Goal: Information Seeking & Learning: Learn about a topic

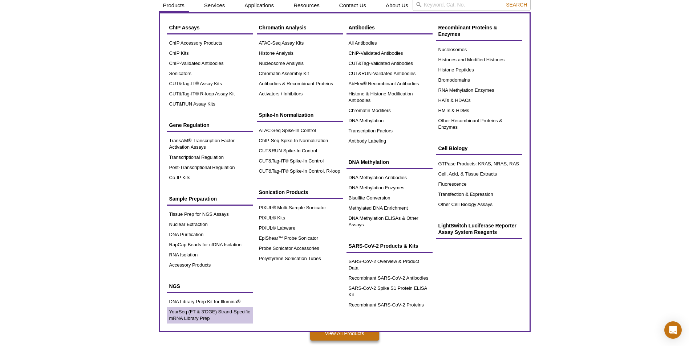
scroll to position [36, 0]
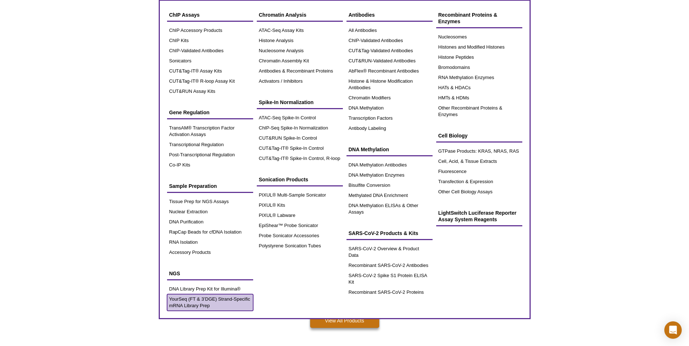
click at [212, 301] on link "YourSeq (FT & 3’DGE) Strand-Specific mRNA Library Prep" at bounding box center [210, 303] width 86 height 17
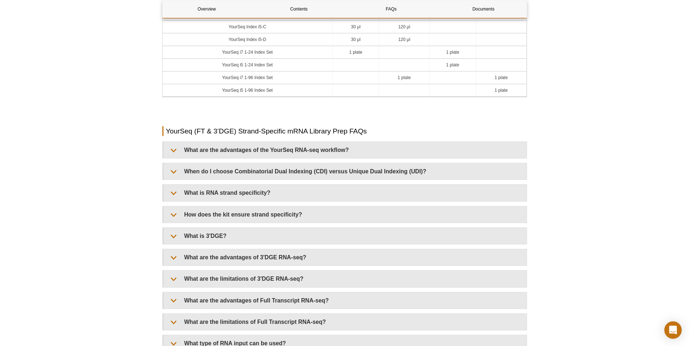
scroll to position [1271, 0]
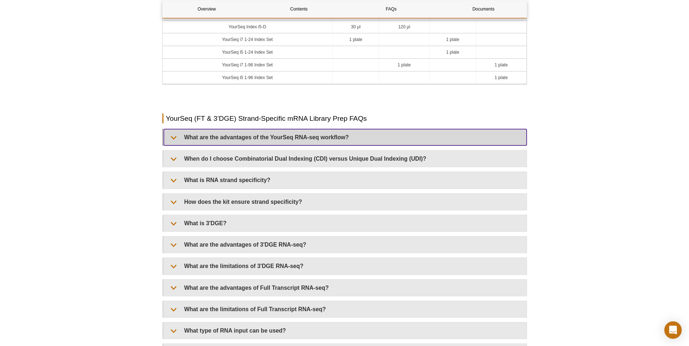
click at [173, 135] on summary "What are the advantages of the YourSeq RNA-seq workflow?" at bounding box center [345, 137] width 363 height 16
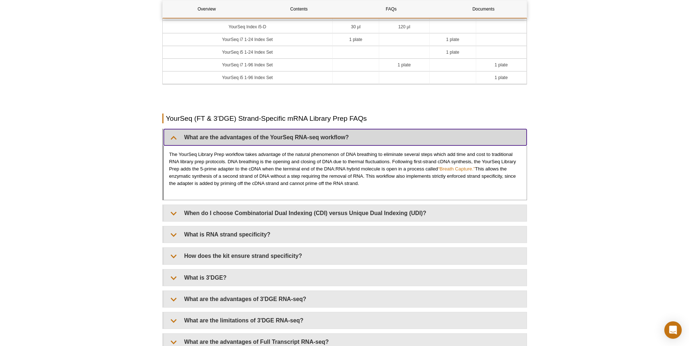
click at [173, 135] on summary "What are the advantages of the YourSeq RNA-seq workflow?" at bounding box center [345, 137] width 363 height 16
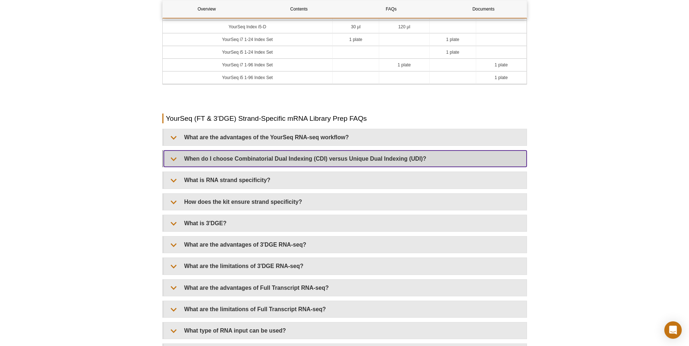
click at [182, 159] on summary "When do I choose Combinatorial Dual Indexing (CDI) versus Unique Dual Indexing …" at bounding box center [345, 159] width 363 height 16
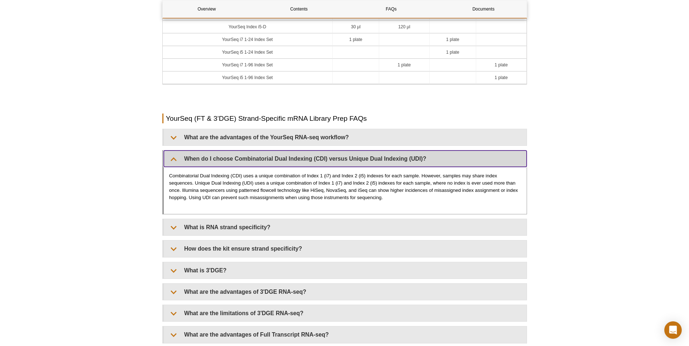
click at [182, 159] on summary "When do I choose Combinatorial Dual Indexing (CDI) versus Unique Dual Indexing …" at bounding box center [345, 159] width 363 height 16
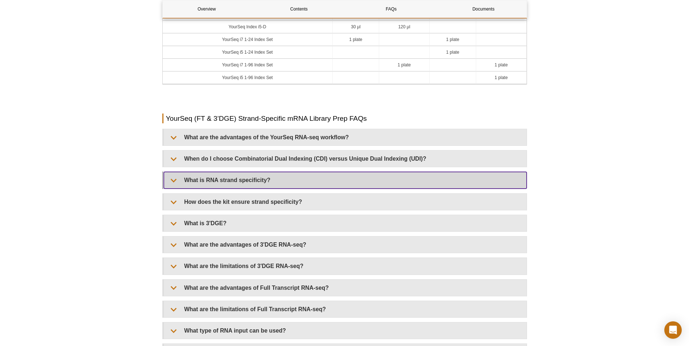
click at [182, 184] on summary "What is RNA strand specificity?" at bounding box center [345, 180] width 363 height 16
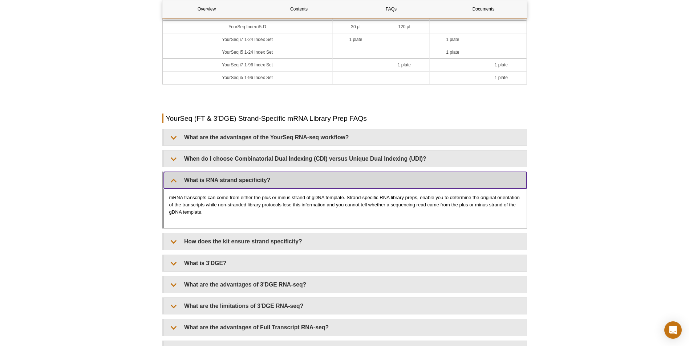
click at [180, 180] on summary "What is RNA strand specificity?" at bounding box center [345, 180] width 363 height 16
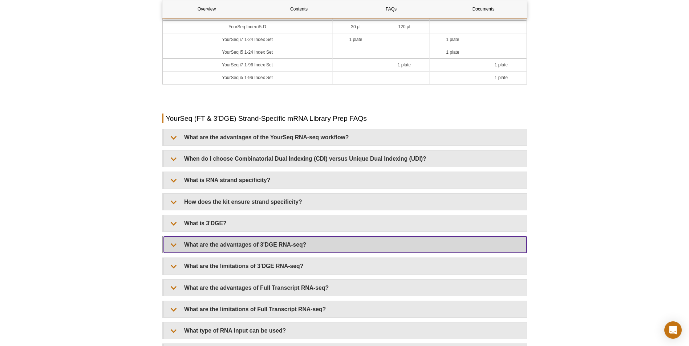
click at [184, 244] on summary "What are the advantages of 3'DGE RNA-seq?" at bounding box center [345, 245] width 363 height 16
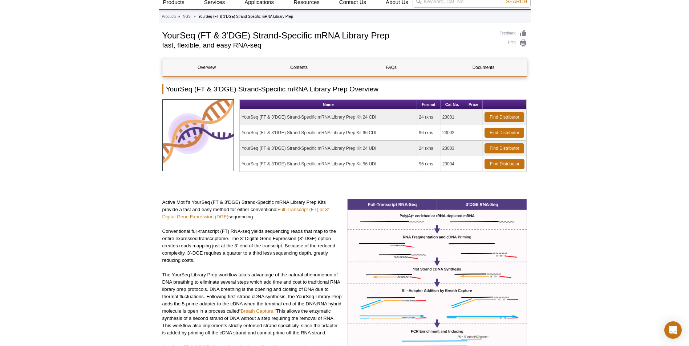
scroll to position [0, 0]
